Goal: Find contact information: Find contact information

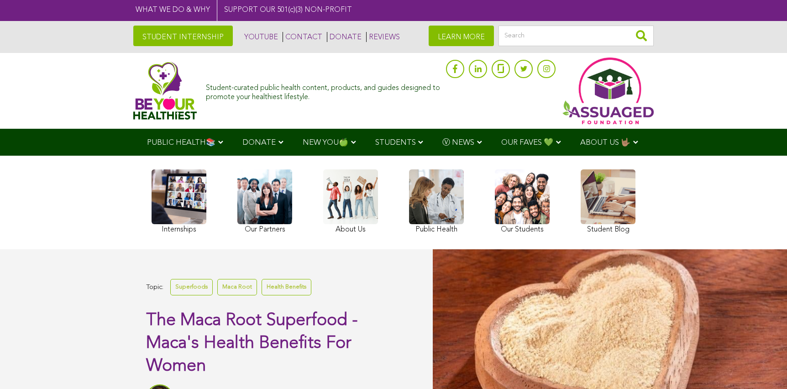
click at [283, 35] on link "CONTACT" at bounding box center [303, 37] width 40 height 10
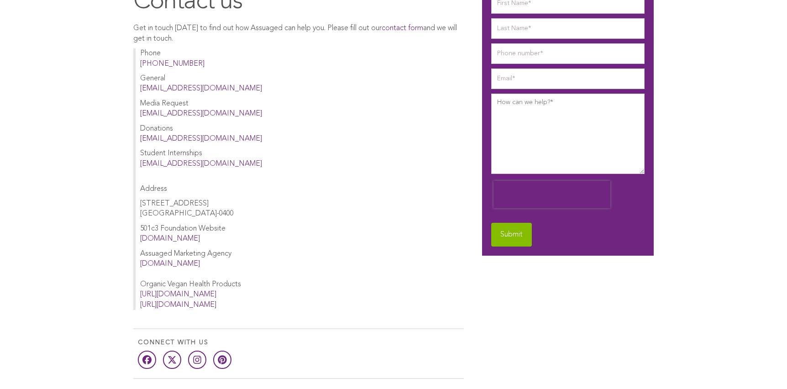
scroll to position [30, 0]
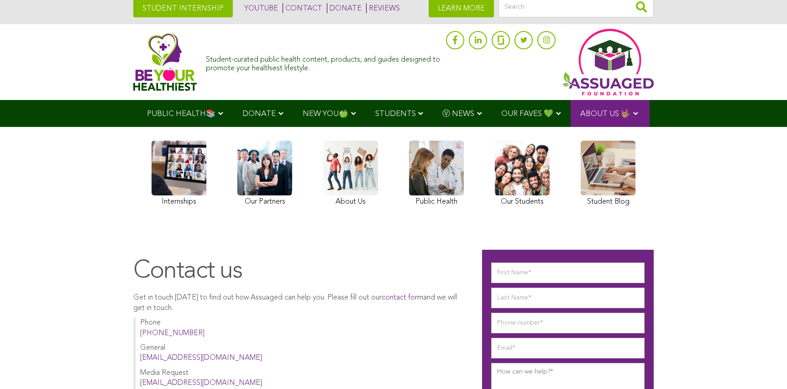
click at [283, 5] on link "CONTACT" at bounding box center [303, 8] width 40 height 10
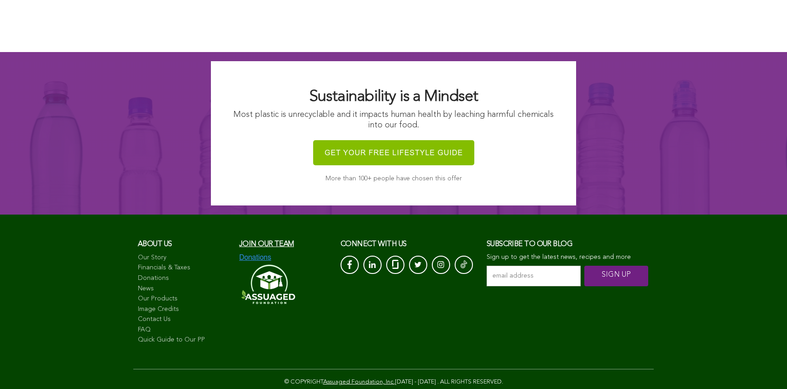
scroll to position [907, 0]
